Goal: Information Seeking & Learning: Learn about a topic

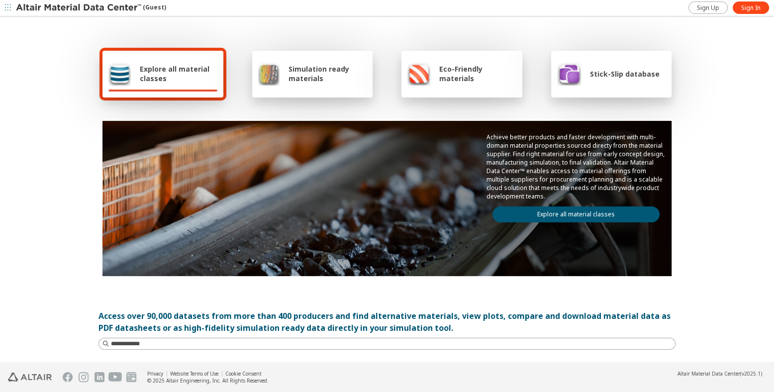
click at [559, 208] on link "Explore all material classes" at bounding box center [575, 214] width 167 height 16
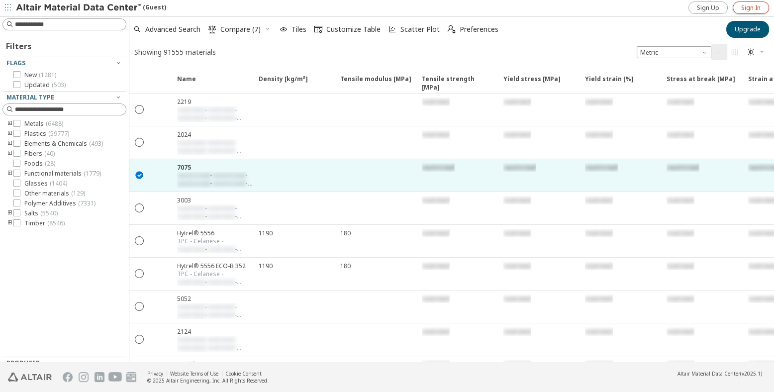
click at [740, 6] on link "Sign In" at bounding box center [750, 7] width 36 height 12
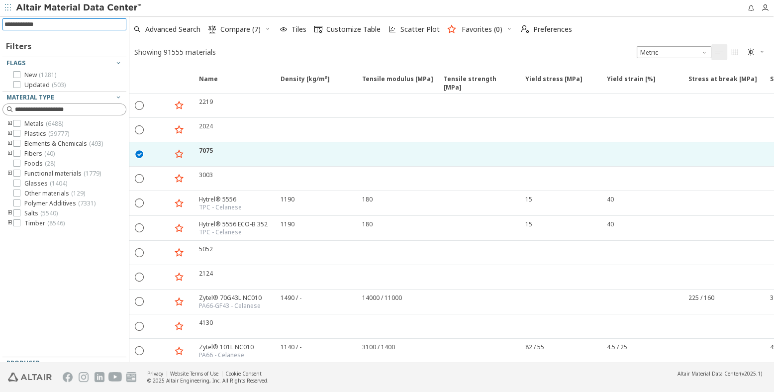
click at [79, 23] on input at bounding box center [65, 24] width 122 height 11
click at [61, 23] on input at bounding box center [65, 24] width 122 height 11
type input "****"
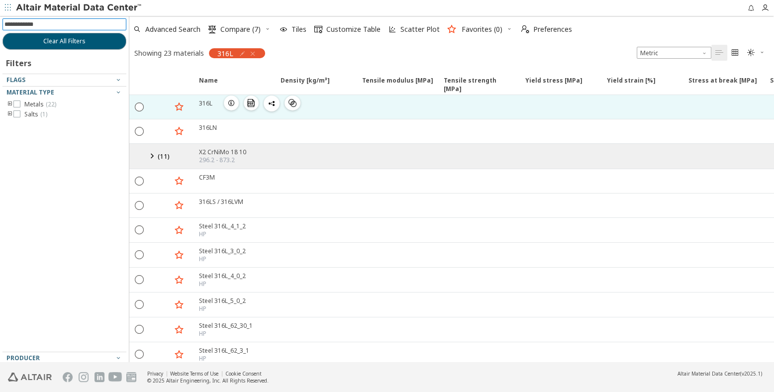
click at [205, 102] on div "316L" at bounding box center [205, 103] width 13 height 8
click at [233, 99] on icon "button" at bounding box center [231, 103] width 8 height 8
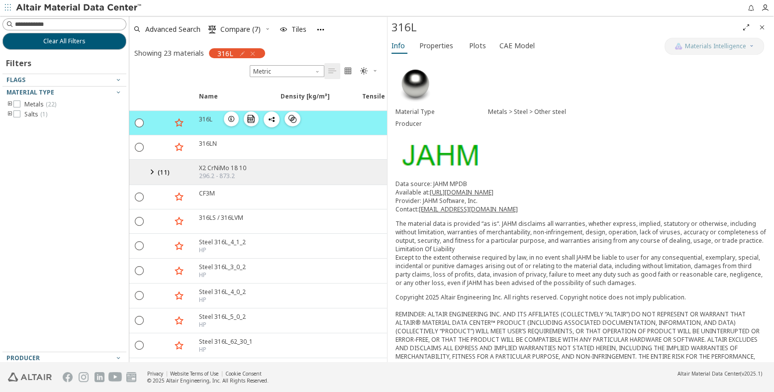
click at [229, 115] on icon "button" at bounding box center [231, 119] width 8 height 8
click at [441, 46] on span "Properties" at bounding box center [436, 46] width 34 height 16
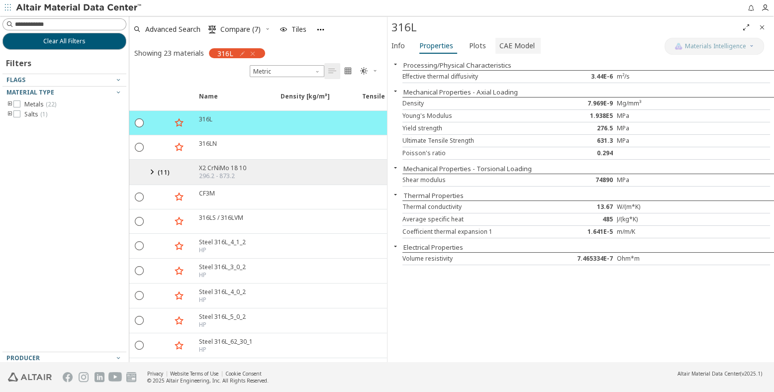
click at [506, 52] on span "CAE Model" at bounding box center [516, 46] width 35 height 16
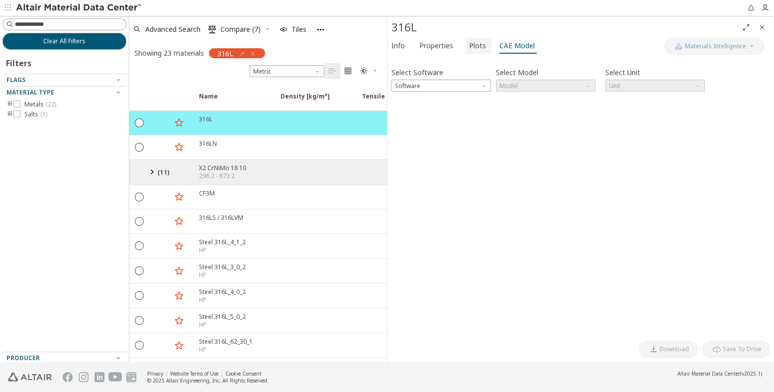
click at [465, 46] on button "Plots" at bounding box center [478, 46] width 26 height 16
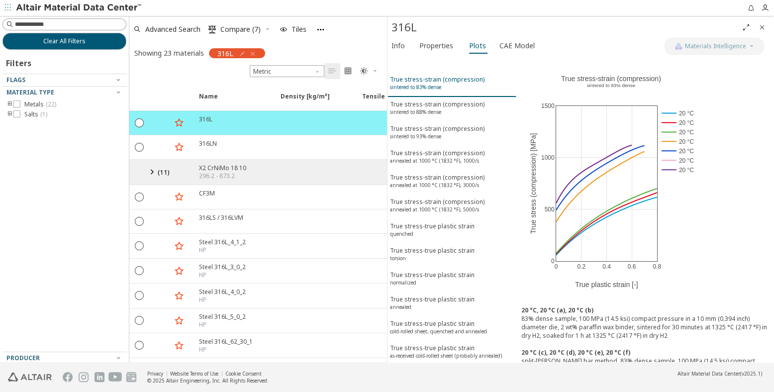
click at [430, 84] on sup "sintered to 83% dense" at bounding box center [415, 87] width 51 height 7
click at [433, 102] on div "True stress-strain (compression) sintered to 88% dense" at bounding box center [437, 109] width 94 height 18
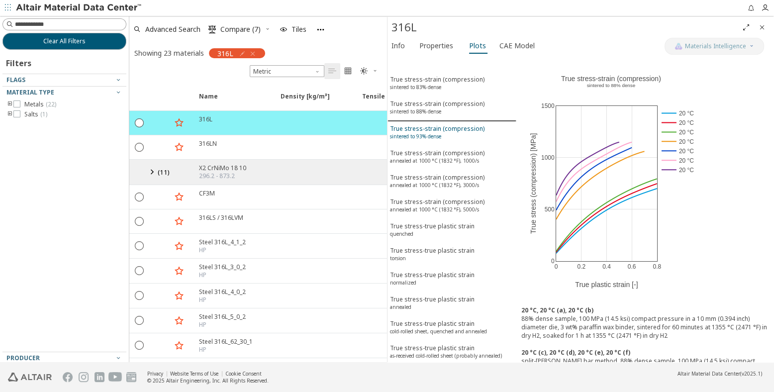
click at [430, 121] on button "True stress-strain (compression) sintered to 93% dense" at bounding box center [451, 133] width 129 height 24
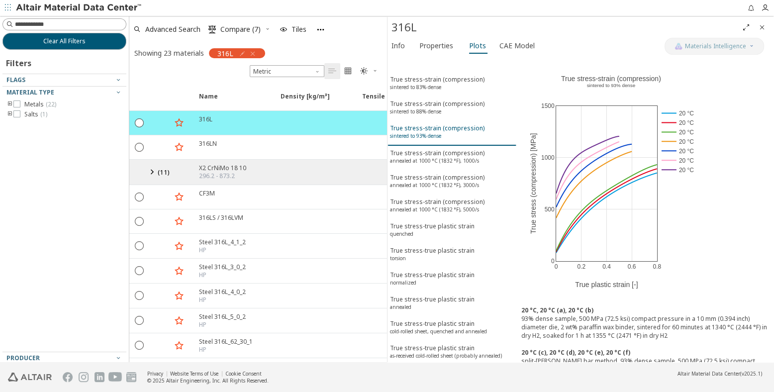
click at [431, 139] on button "True stress-strain (compression) sintered to 93% dense" at bounding box center [451, 133] width 129 height 25
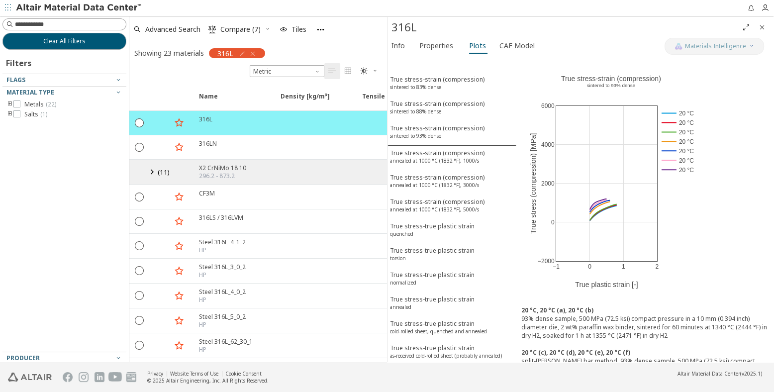
scroll to position [27, 0]
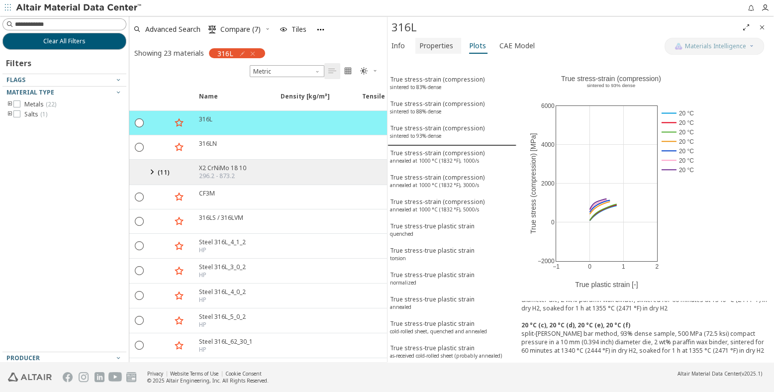
click at [438, 46] on span "Properties" at bounding box center [436, 46] width 34 height 16
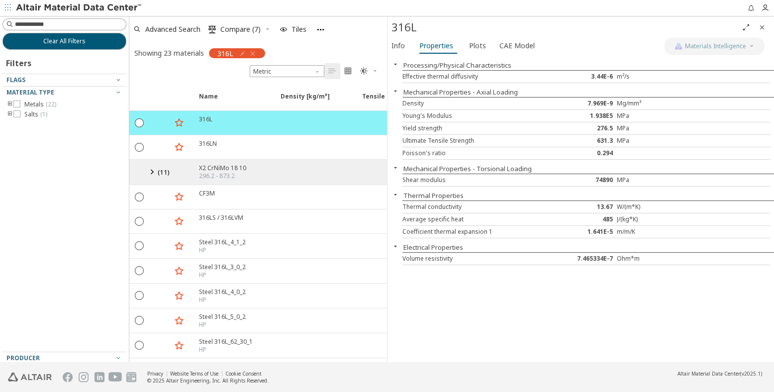
click at [403, 26] on div "316L" at bounding box center [564, 27] width 346 height 16
click at [474, 48] on span "Plots" at bounding box center [477, 46] width 17 height 16
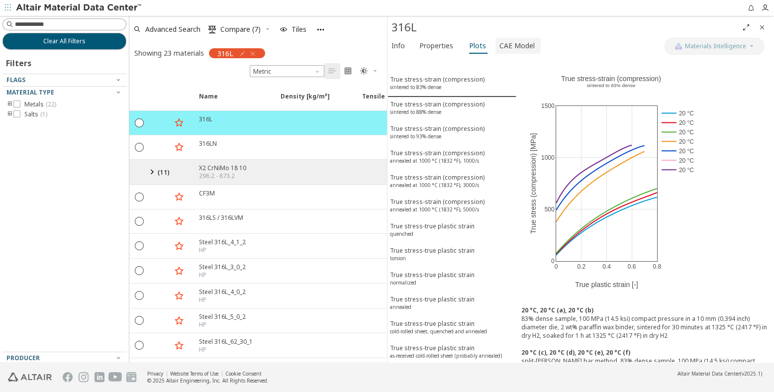
click at [509, 46] on span "CAE Model" at bounding box center [516, 46] width 35 height 16
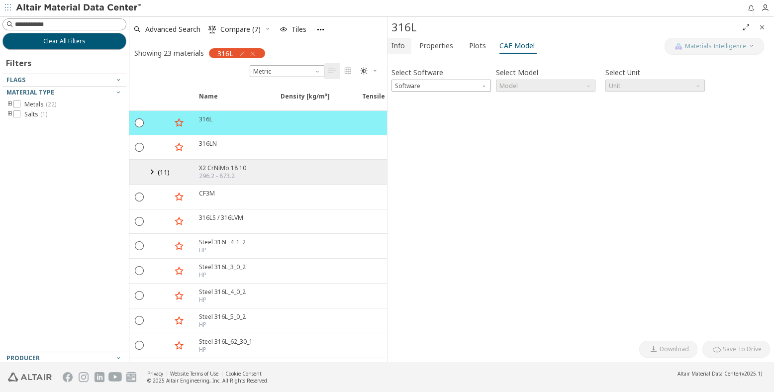
click at [395, 45] on span "Info" at bounding box center [397, 46] width 13 height 16
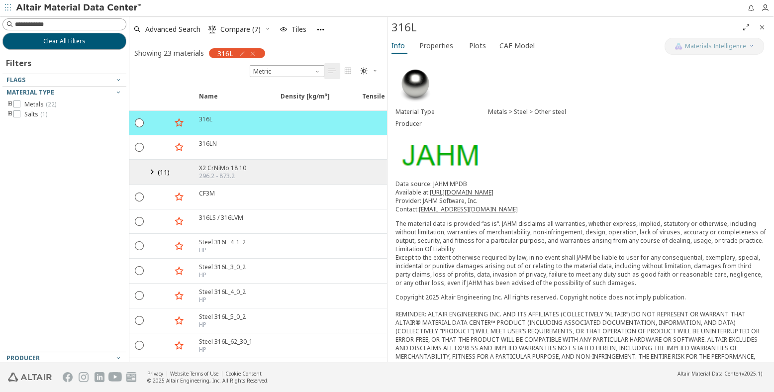
click at [403, 74] on img at bounding box center [415, 84] width 40 height 40
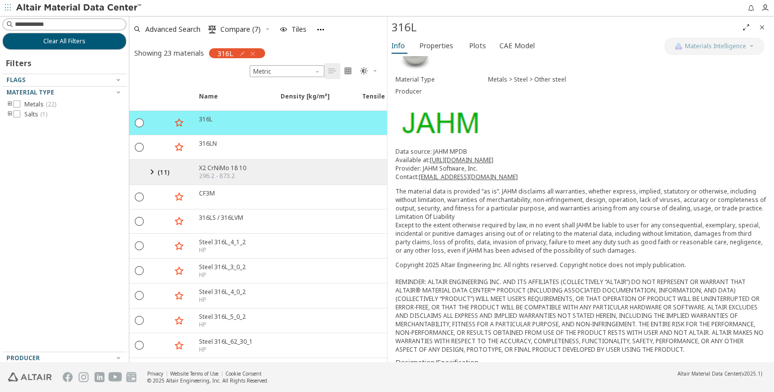
scroll to position [0, 0]
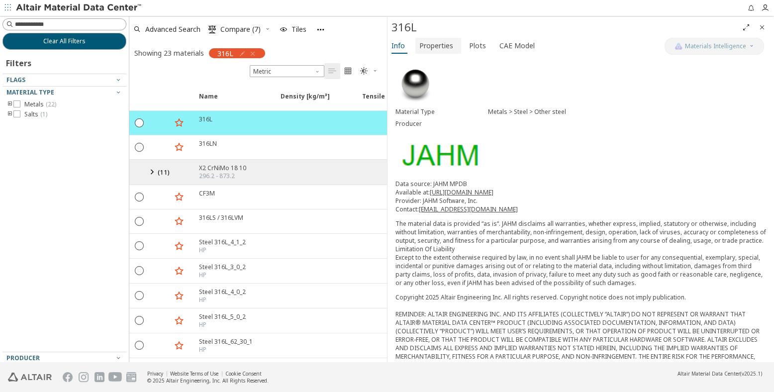
click at [435, 42] on span "Properties" at bounding box center [436, 46] width 34 height 16
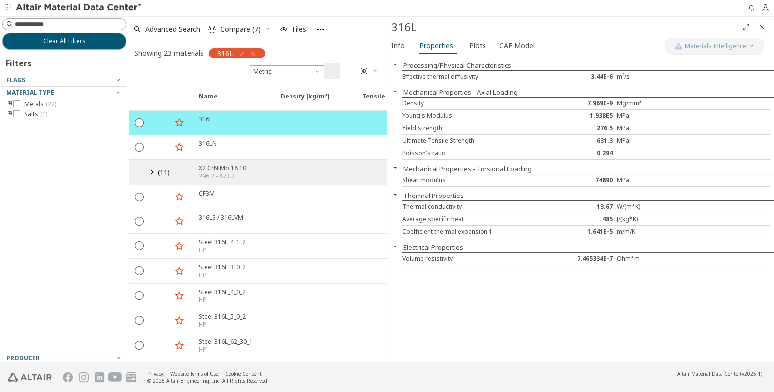
click at [630, 113] on div "MPa" at bounding box center [646, 116] width 61 height 8
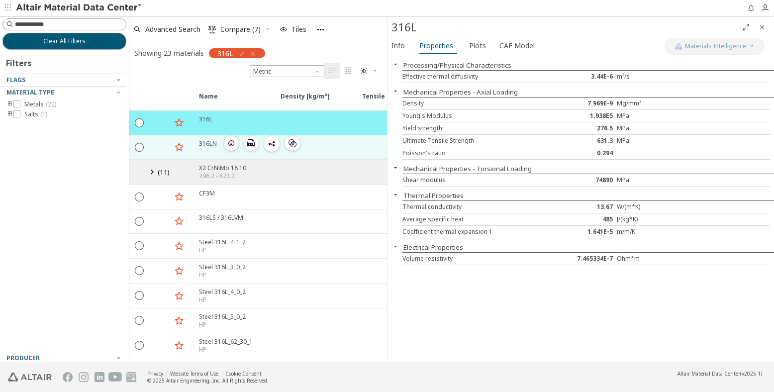
click at [202, 142] on div "316LN" at bounding box center [208, 143] width 18 height 8
click at [233, 143] on icon "button" at bounding box center [231, 143] width 8 height 8
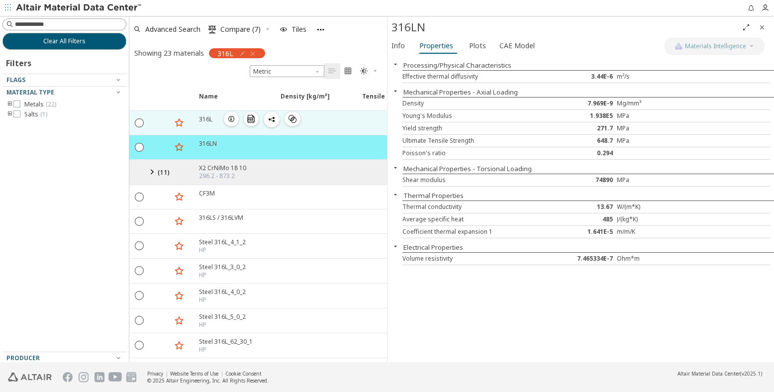
click at [230, 117] on icon "button" at bounding box center [231, 119] width 8 height 8
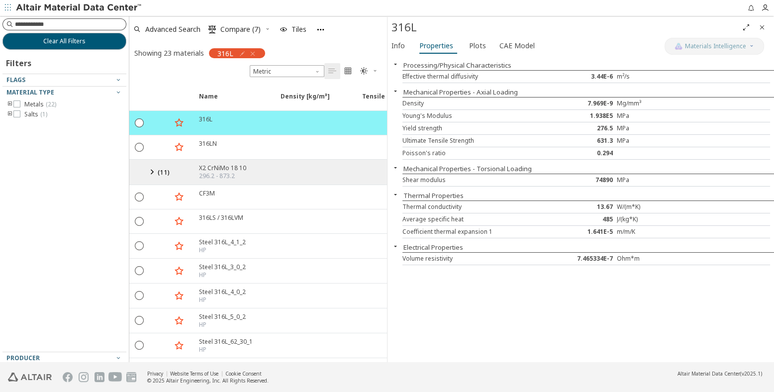
click at [52, 21] on input at bounding box center [70, 24] width 111 height 10
click at [308, 67] on span "Metric" at bounding box center [287, 71] width 75 height 12
click at [36, 24] on input at bounding box center [65, 24] width 122 height 11
type input "******"
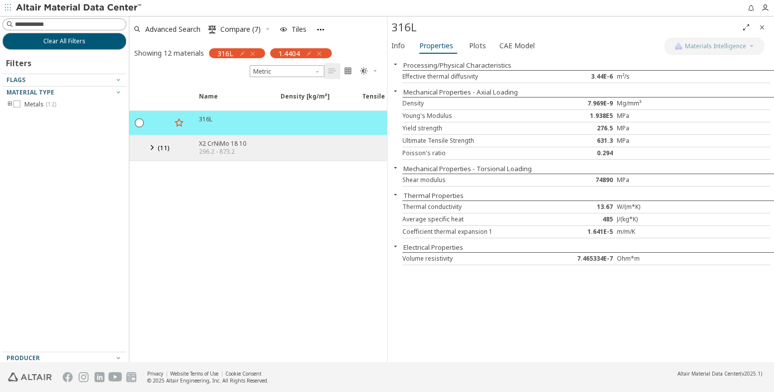
click at [224, 143] on div "X2 CrNiMo 18 10" at bounding box center [222, 143] width 47 height 8
click at [150, 144] on icon at bounding box center [152, 147] width 12 height 12
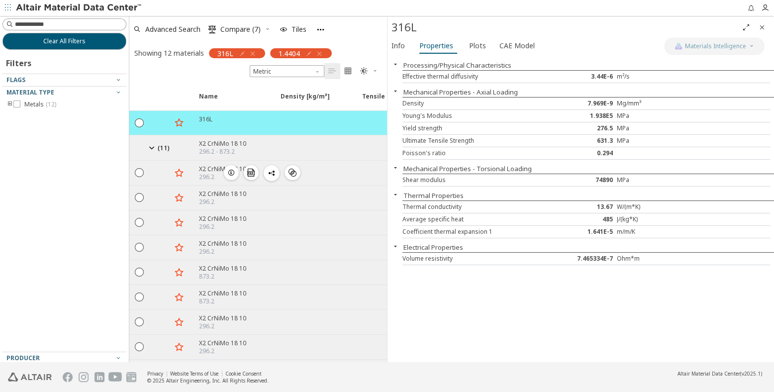
click at [233, 170] on icon "button" at bounding box center [231, 173] width 8 height 8
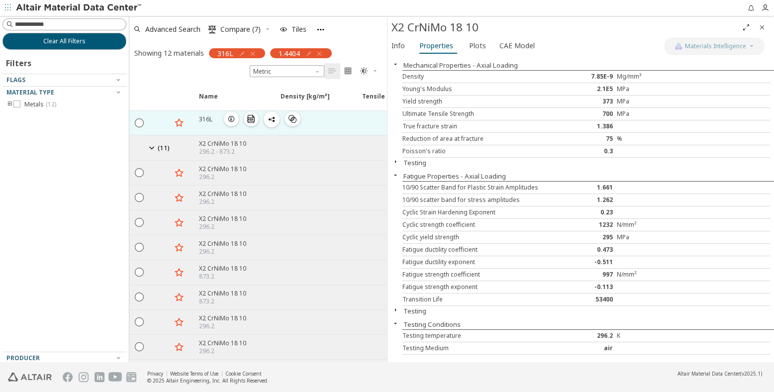
click at [230, 118] on icon "button" at bounding box center [231, 119] width 8 height 8
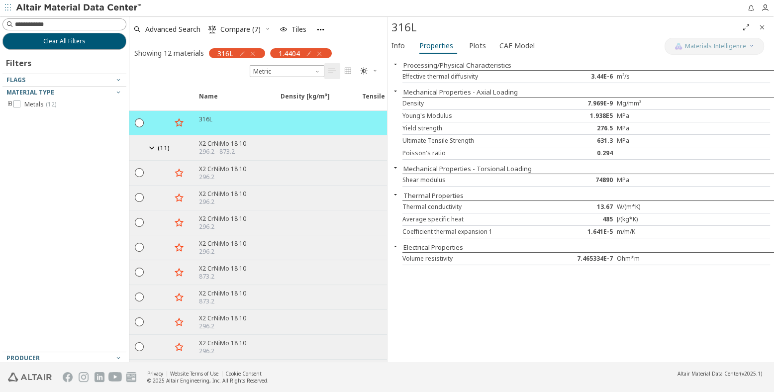
click at [629, 101] on div "Mg/mm³" at bounding box center [646, 103] width 61 height 8
click at [474, 45] on span "Plots" at bounding box center [477, 46] width 17 height 16
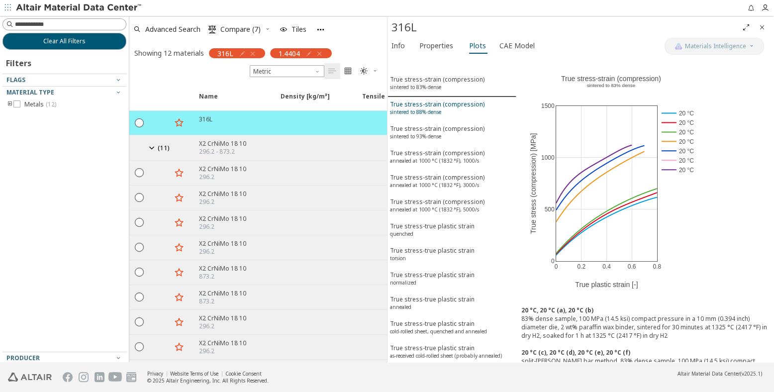
click at [434, 105] on div "True stress-strain (compression) sintered to 88% dense" at bounding box center [437, 109] width 94 height 18
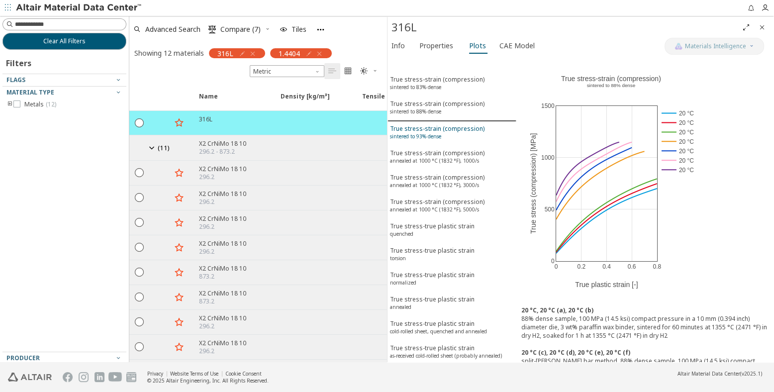
click at [441, 133] on sup "sintered to 93% dense" at bounding box center [415, 136] width 51 height 7
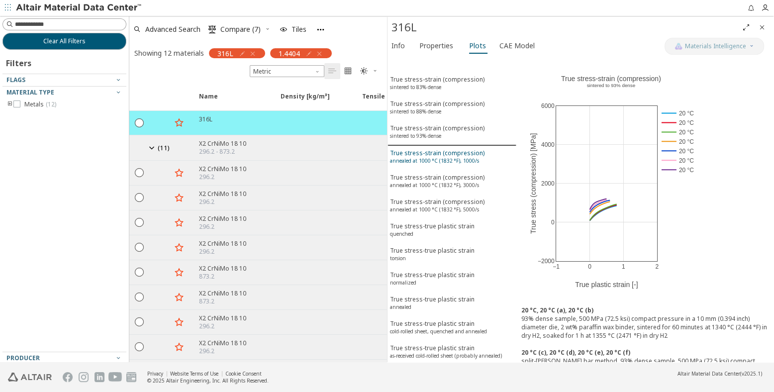
click at [441, 149] on div "True stress-strain (compression) annealed at 1000 °C (1832 °F), 1000/s" at bounding box center [437, 158] width 94 height 18
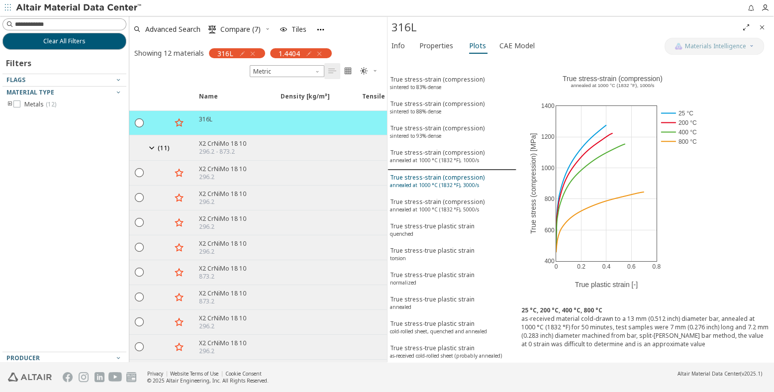
click at [429, 174] on div "True stress-strain (compression) annealed at 1000 °C (1832 °F), 3000/s" at bounding box center [437, 182] width 94 height 18
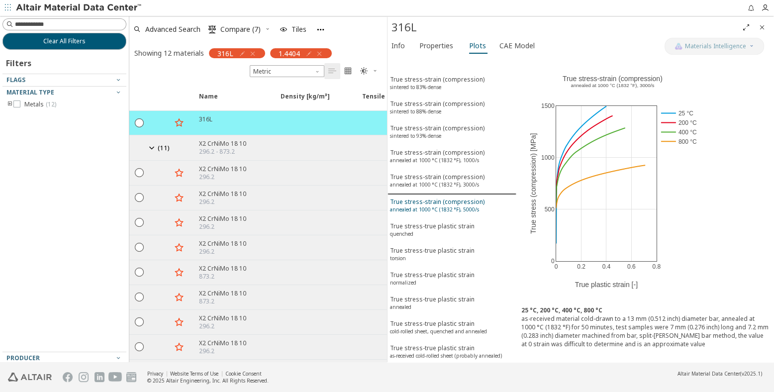
click at [438, 197] on div "True stress-strain (compression) annealed at 1000 °C (1832 °F), 5000/s" at bounding box center [437, 206] width 94 height 18
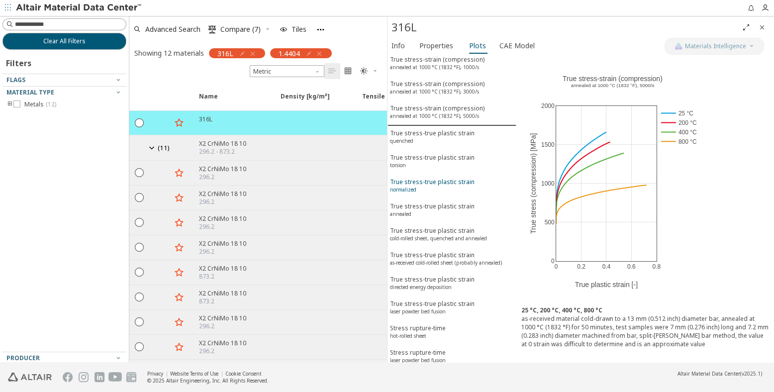
scroll to position [94, 0]
click at [444, 127] on div "True stress-true plastic strain quenched" at bounding box center [432, 136] width 85 height 18
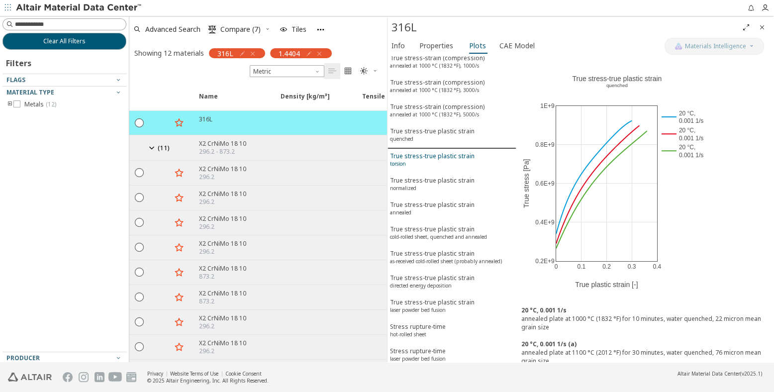
click at [442, 152] on div "True stress-true plastic strain torsion" at bounding box center [432, 161] width 85 height 18
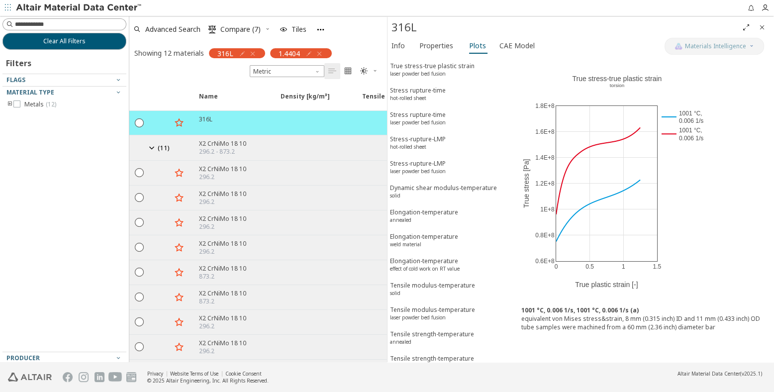
scroll to position [378, 0]
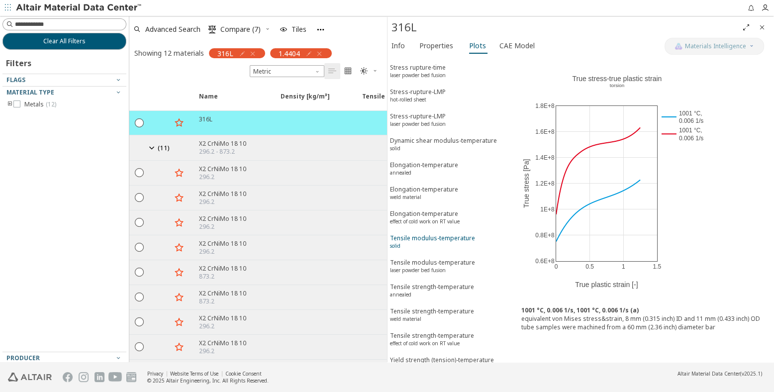
click at [435, 234] on div "Tensile modulus-temperature solid" at bounding box center [432, 243] width 85 height 18
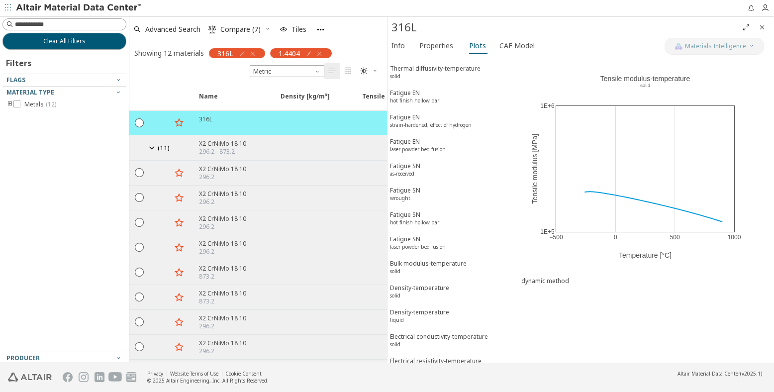
scroll to position [938, 0]
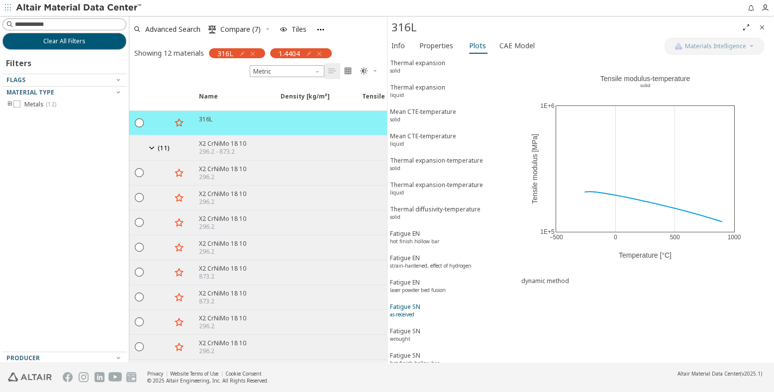
click at [412, 302] on div "Fatigue SN as-received" at bounding box center [405, 311] width 30 height 18
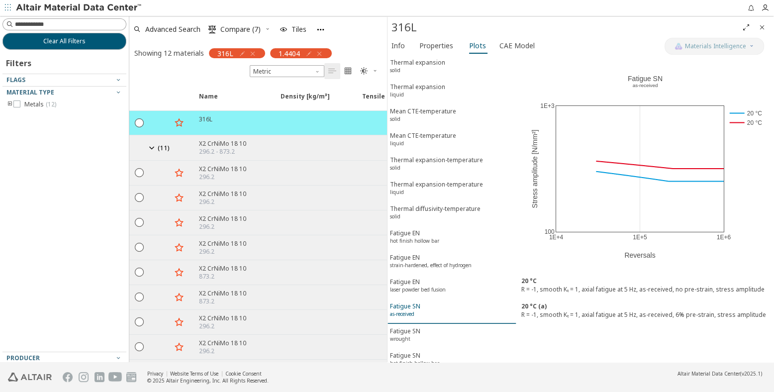
scroll to position [796, 0]
click at [413, 327] on div "Fatigue SN wrought" at bounding box center [405, 336] width 30 height 18
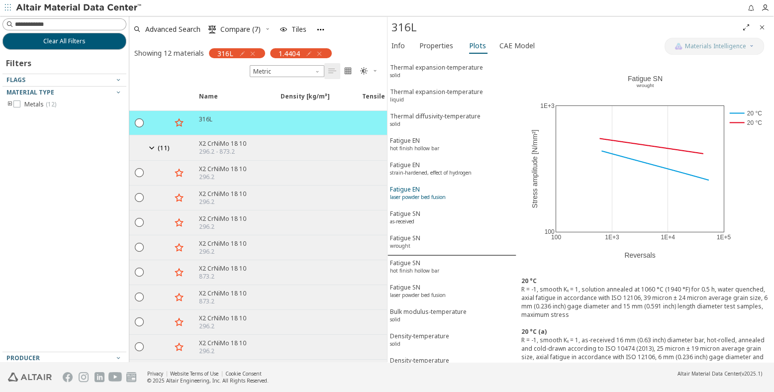
scroll to position [890, 0]
click at [410, 281] on div "Fatigue SN laser powder bed fusion" at bounding box center [418, 290] width 56 height 18
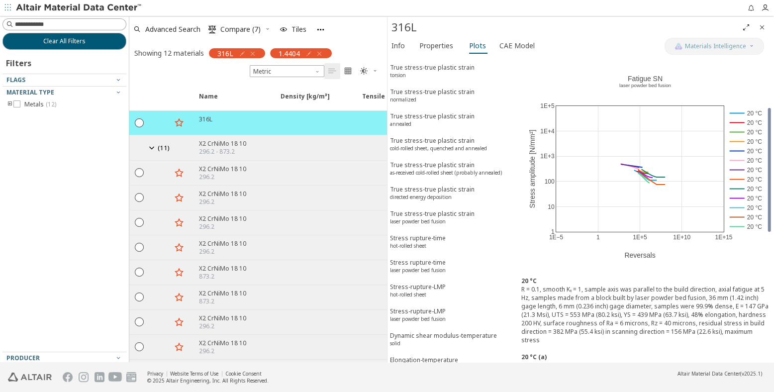
scroll to position [0, 0]
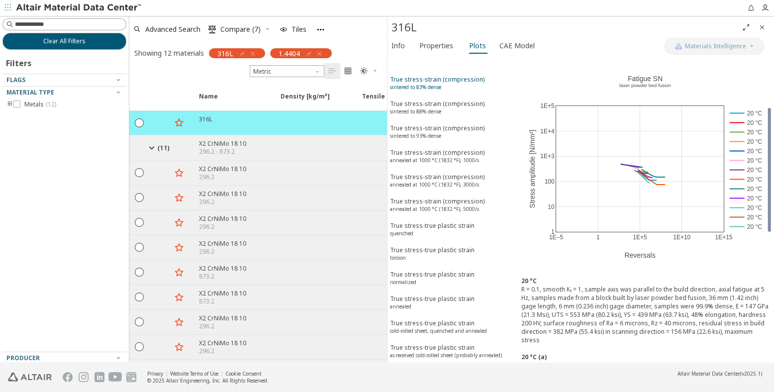
click at [412, 78] on div "True stress-strain (compression) sintered to 83% dense" at bounding box center [437, 84] width 94 height 18
